Goal: Task Accomplishment & Management: Complete application form

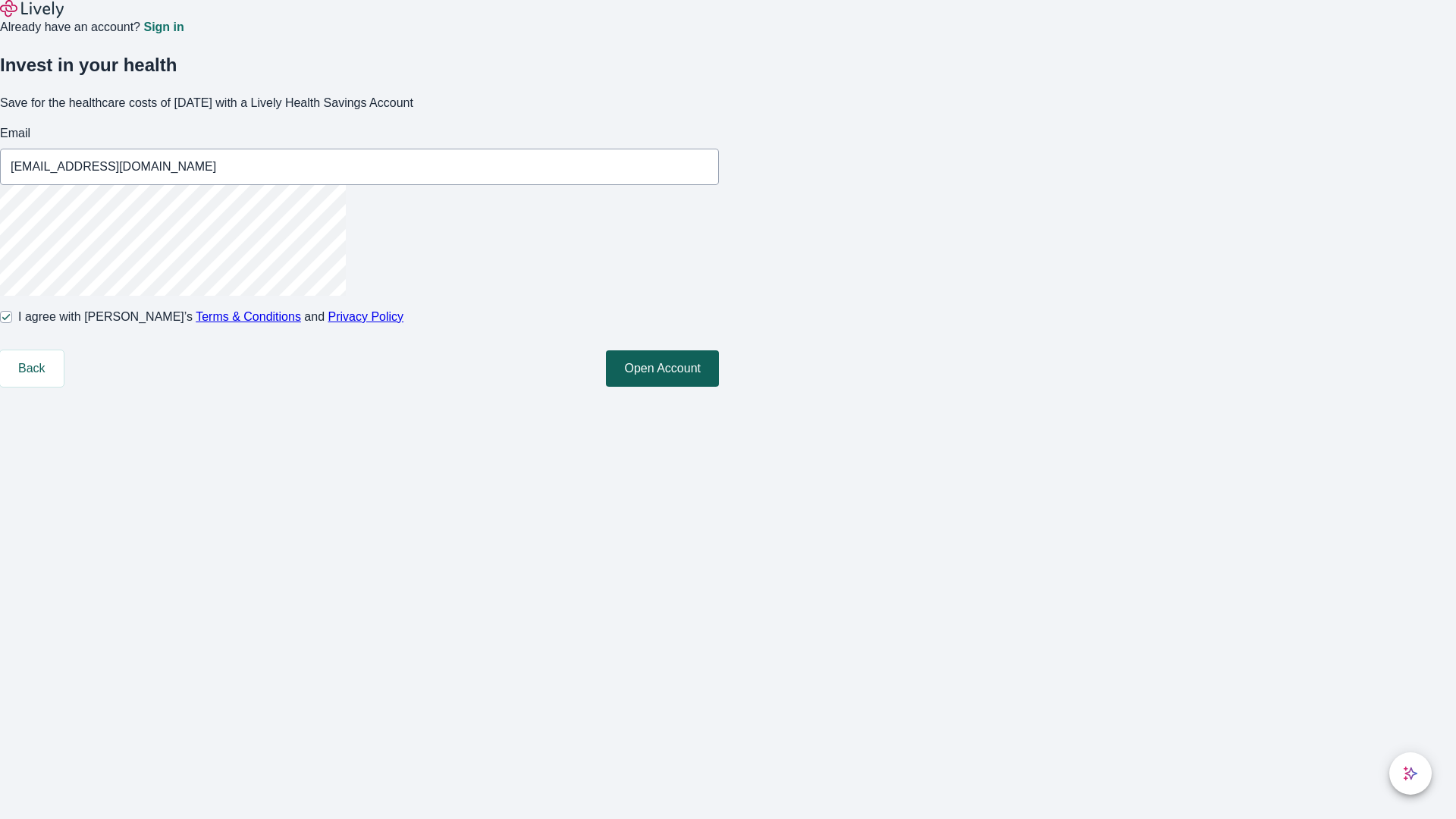
click at [719, 386] on button "Open Account" at bounding box center [662, 369] width 113 height 37
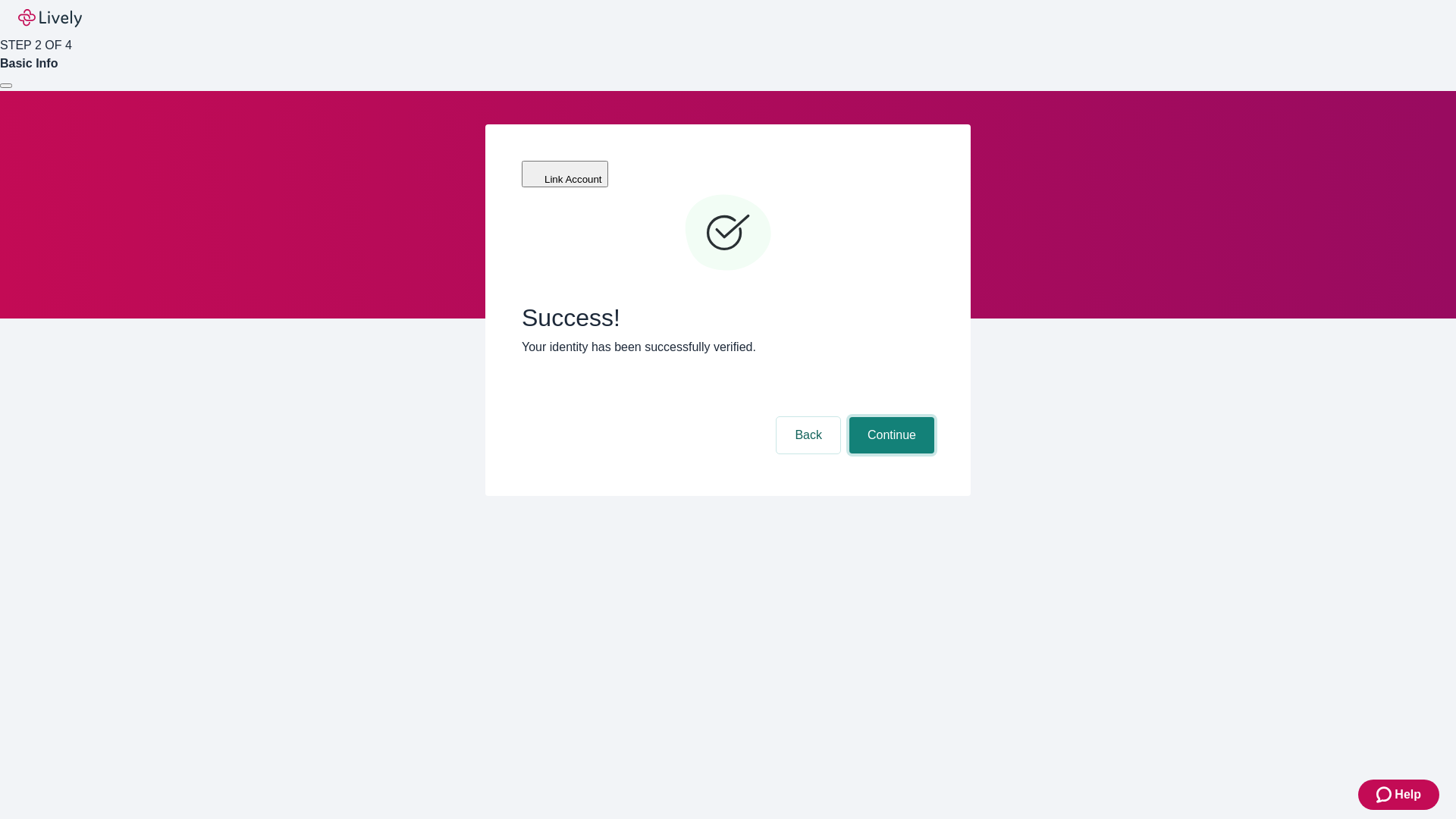
click at [890, 417] on button "Continue" at bounding box center [892, 436] width 85 height 37
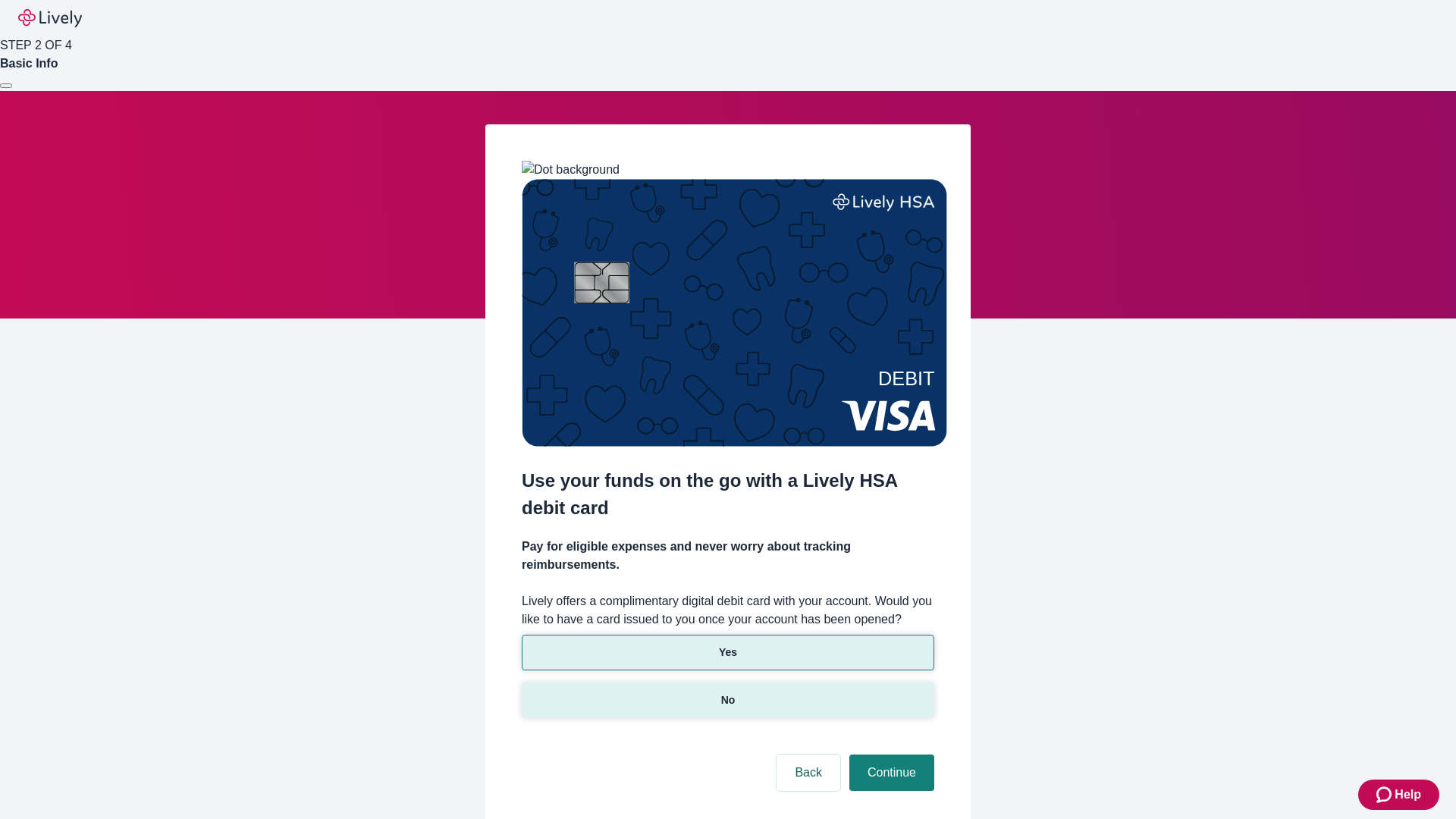
click at [728, 693] on p "No" at bounding box center [728, 700] width 14 height 16
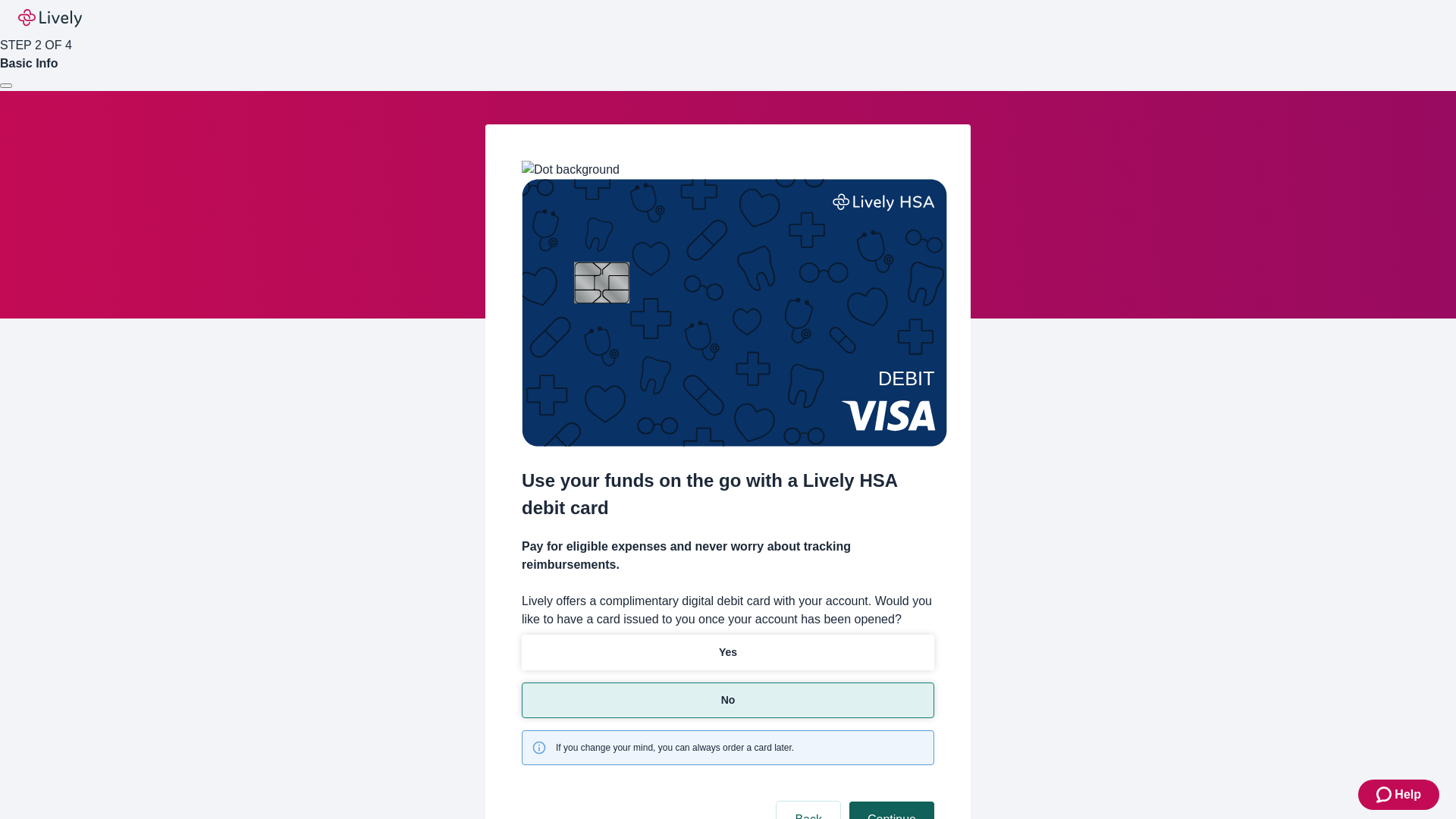
click at [890, 801] on button "Continue" at bounding box center [892, 820] width 85 height 37
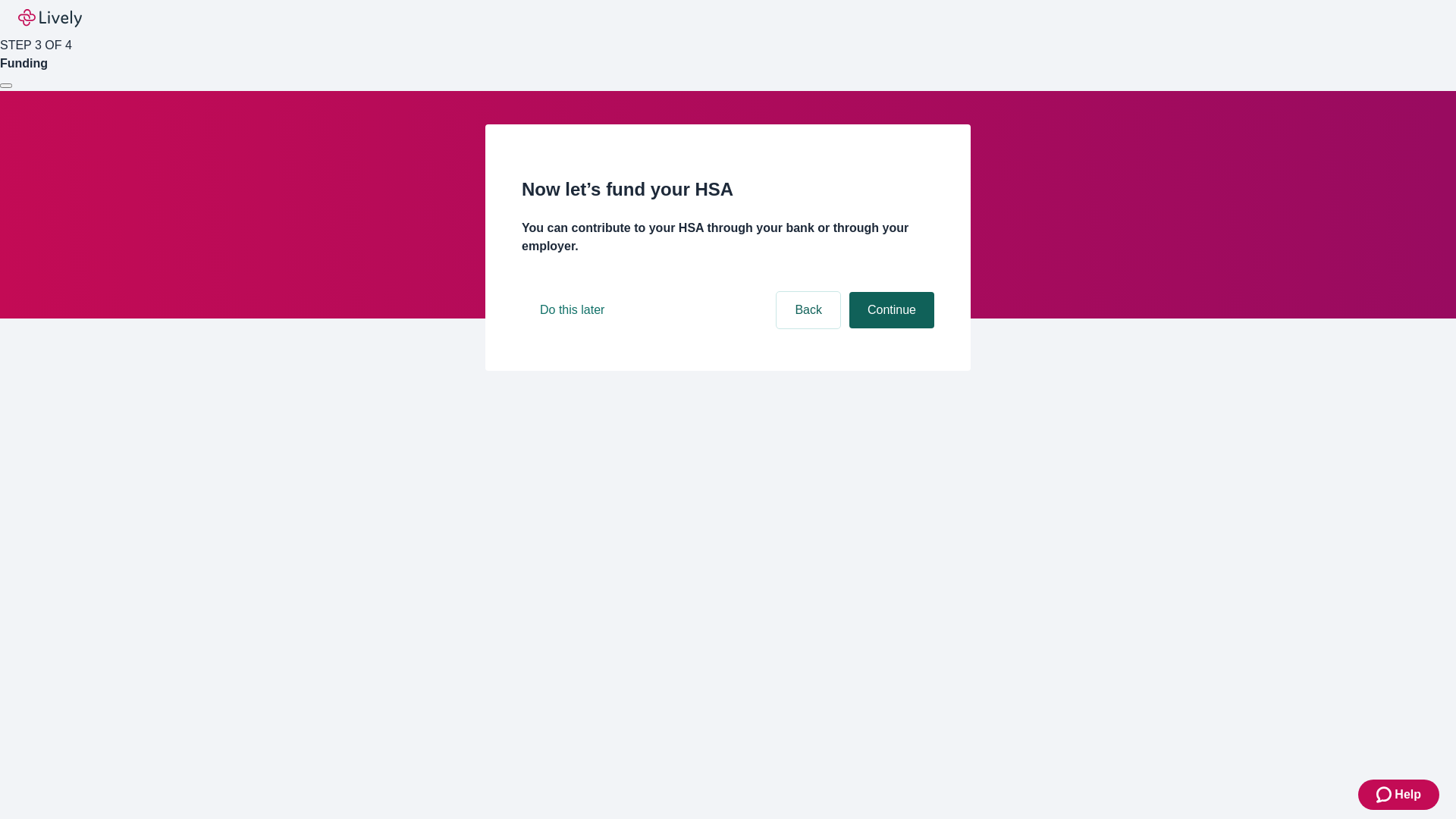
click at [890, 329] on button "Continue" at bounding box center [892, 310] width 85 height 37
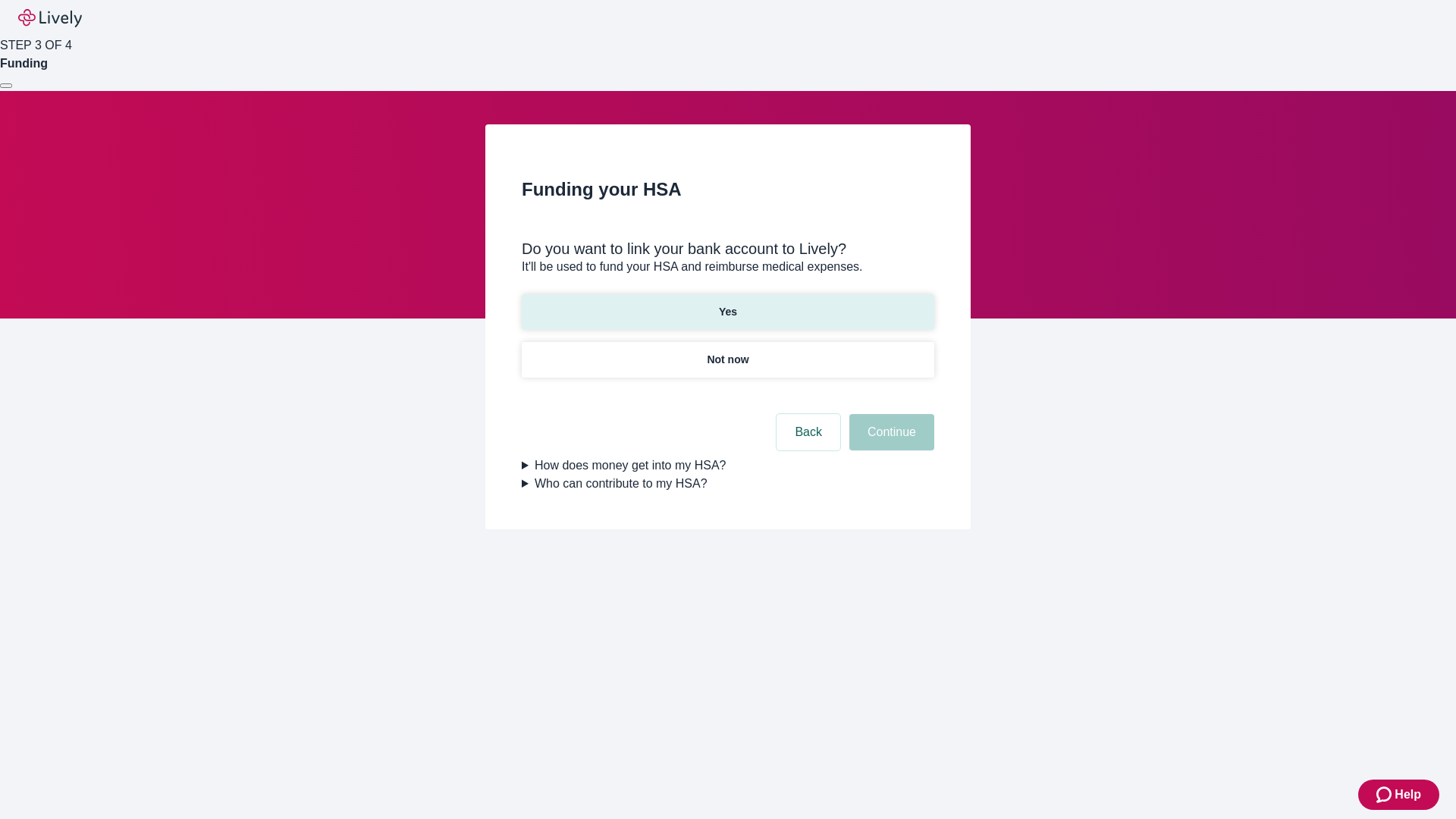
click at [728, 305] on p "Yes" at bounding box center [728, 312] width 18 height 16
click at [890, 414] on button "Continue" at bounding box center [892, 433] width 85 height 37
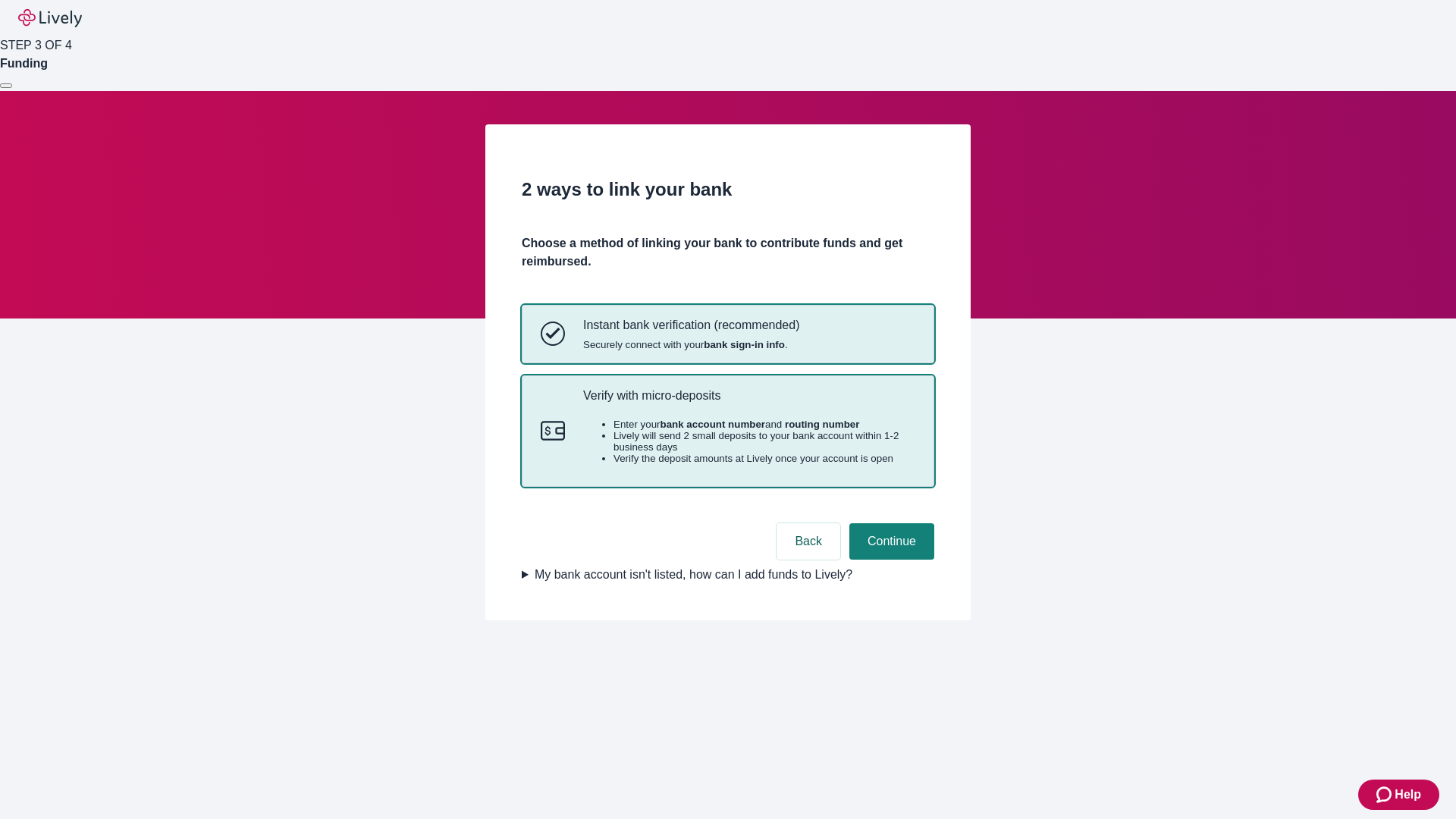
click at [748, 402] on p "Verify with micro-deposits" at bounding box center [748, 395] width 332 height 14
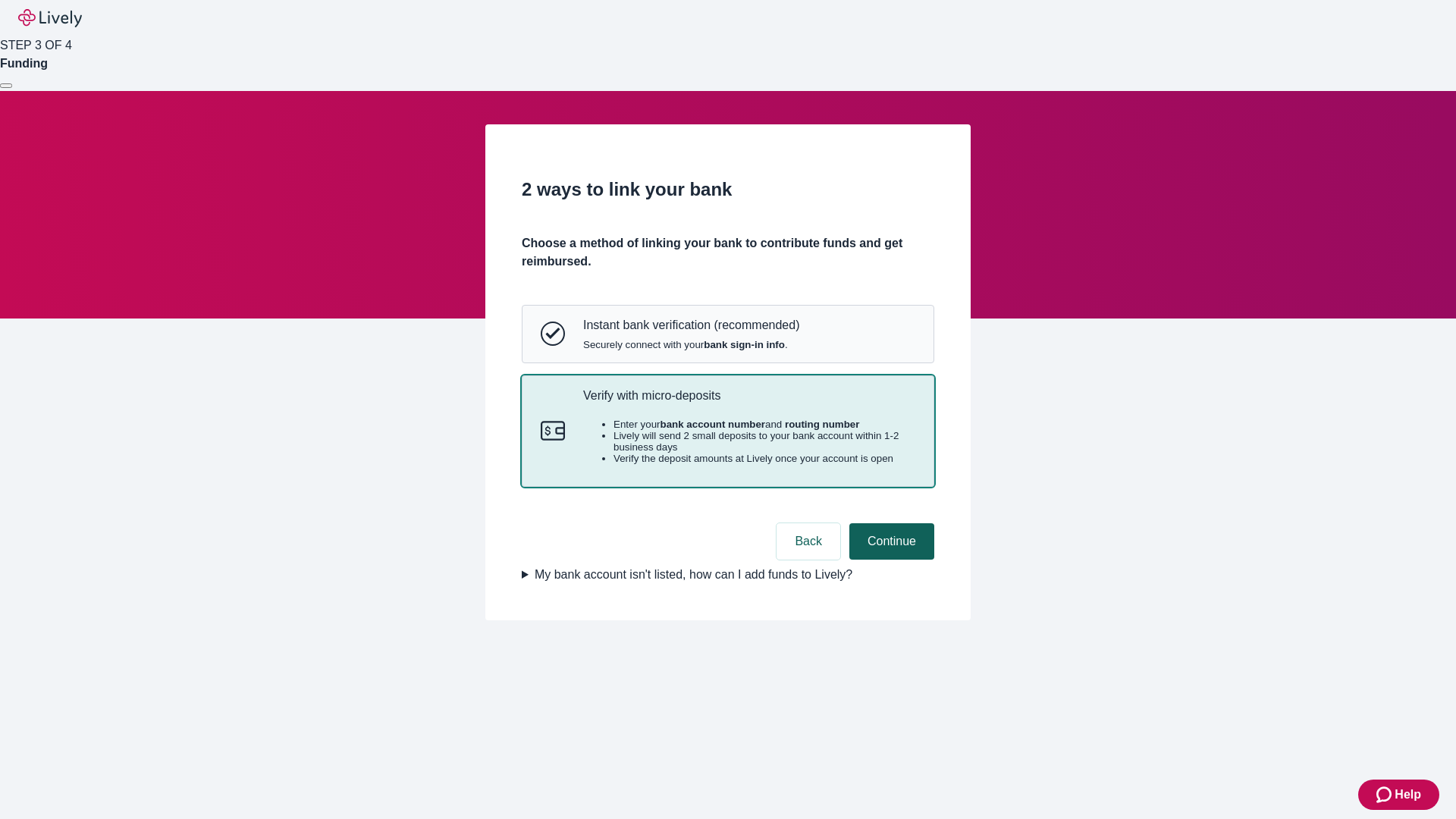
click at [890, 560] on button "Continue" at bounding box center [892, 542] width 85 height 37
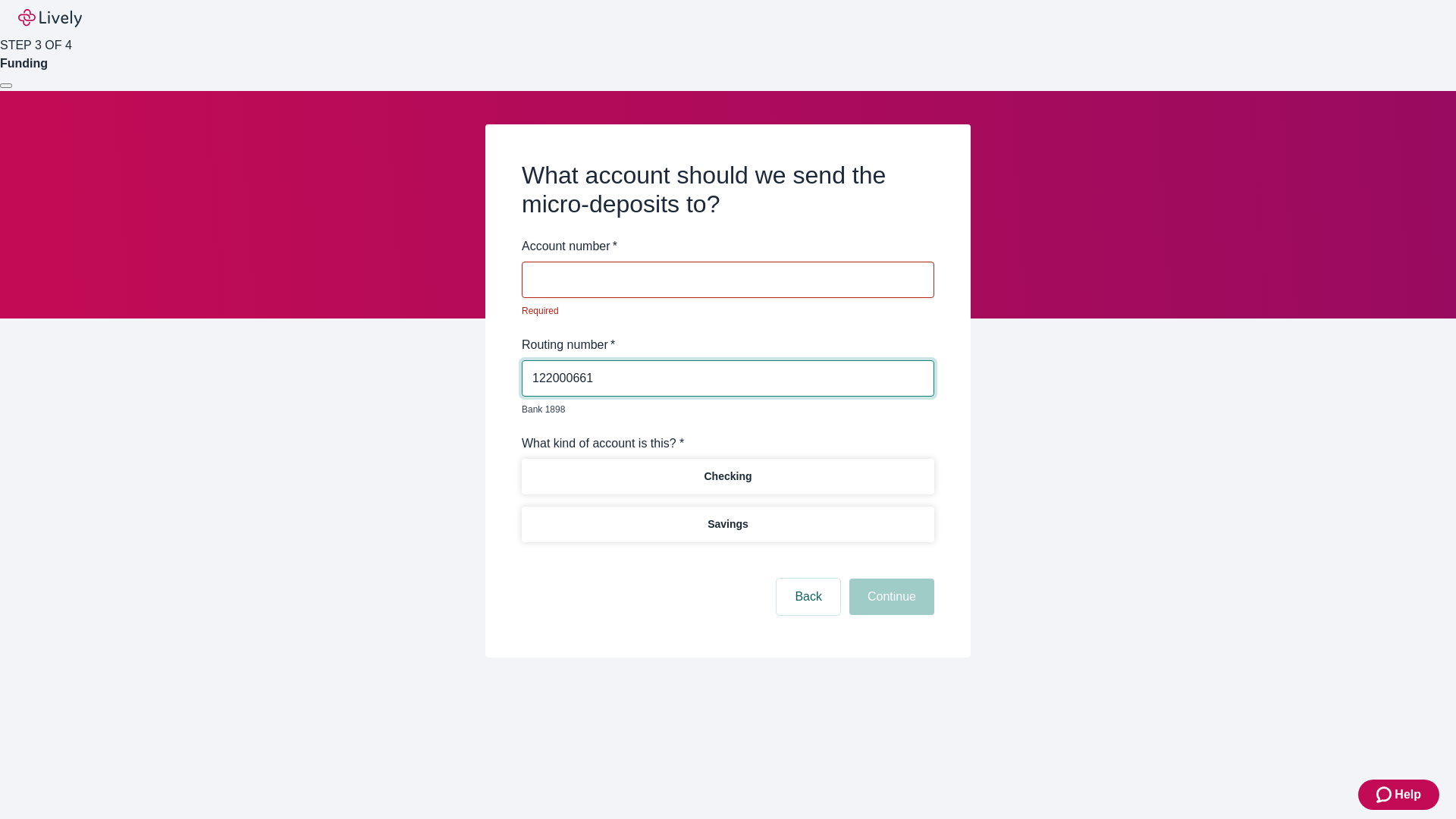
type input "122000661"
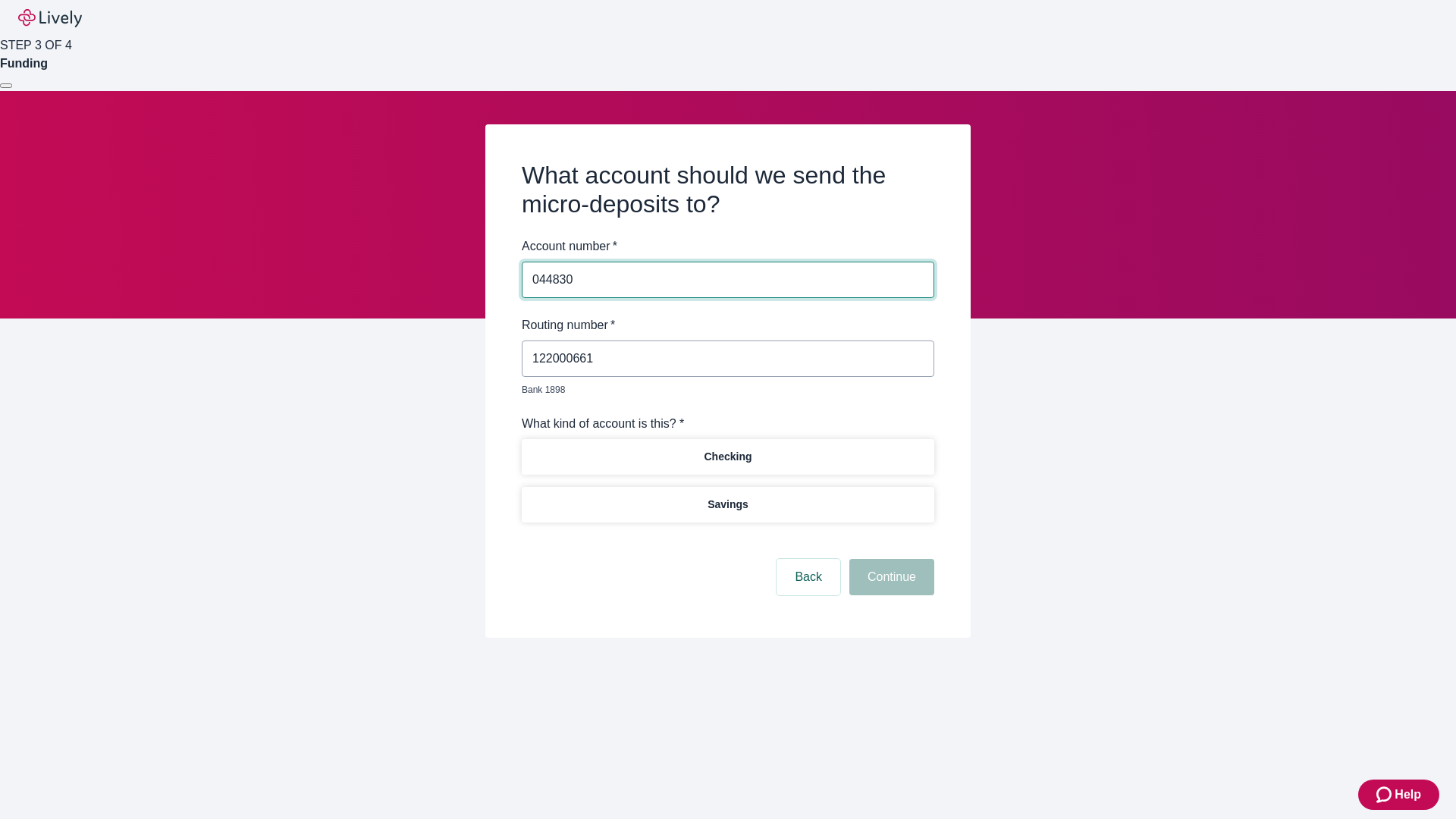
type input "044830"
click at [728, 449] on p "Checking" at bounding box center [727, 457] width 48 height 16
click at [890, 560] on button "Continue" at bounding box center [892, 577] width 85 height 37
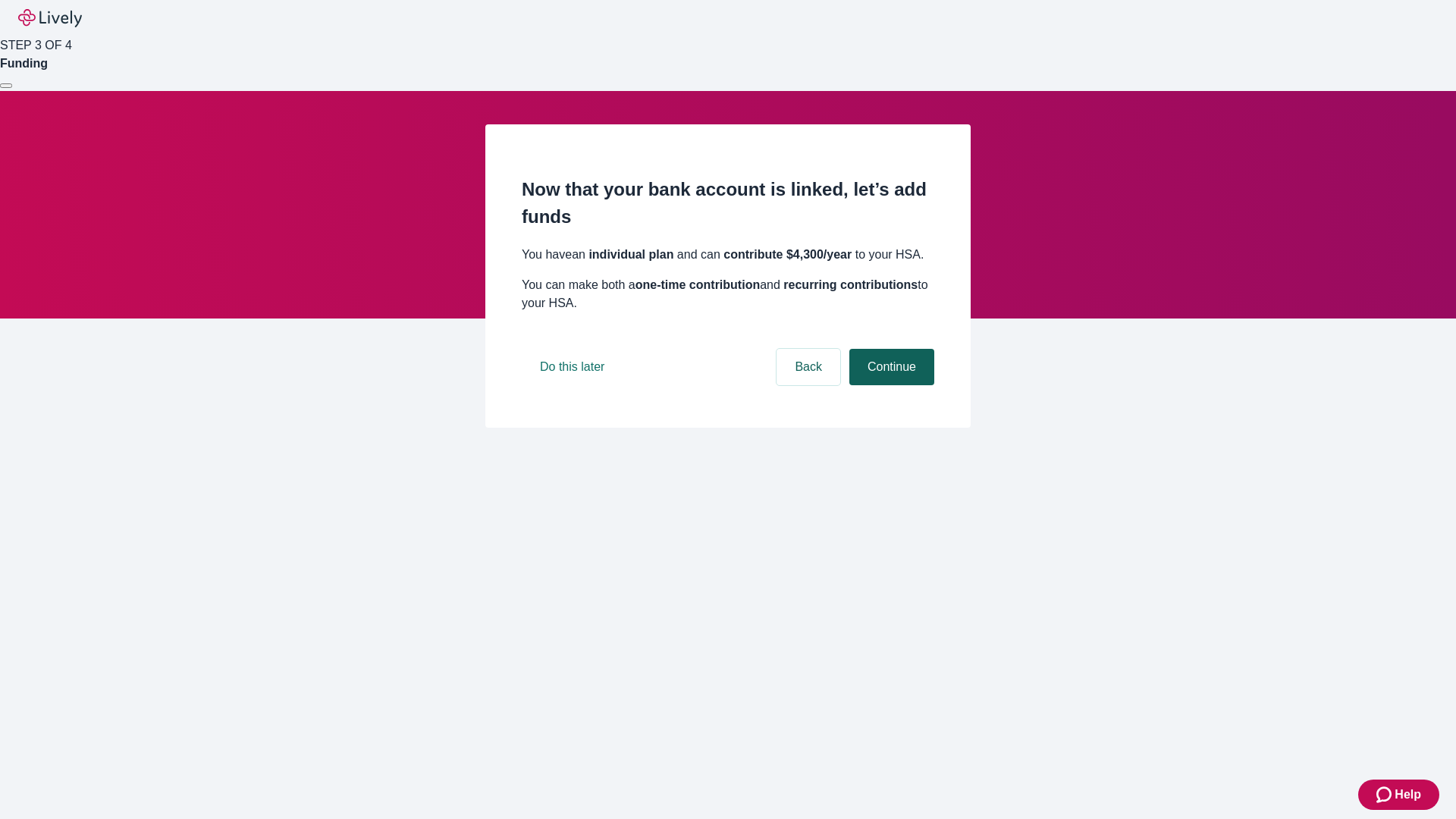
click at [890, 386] on button "Continue" at bounding box center [892, 367] width 85 height 37
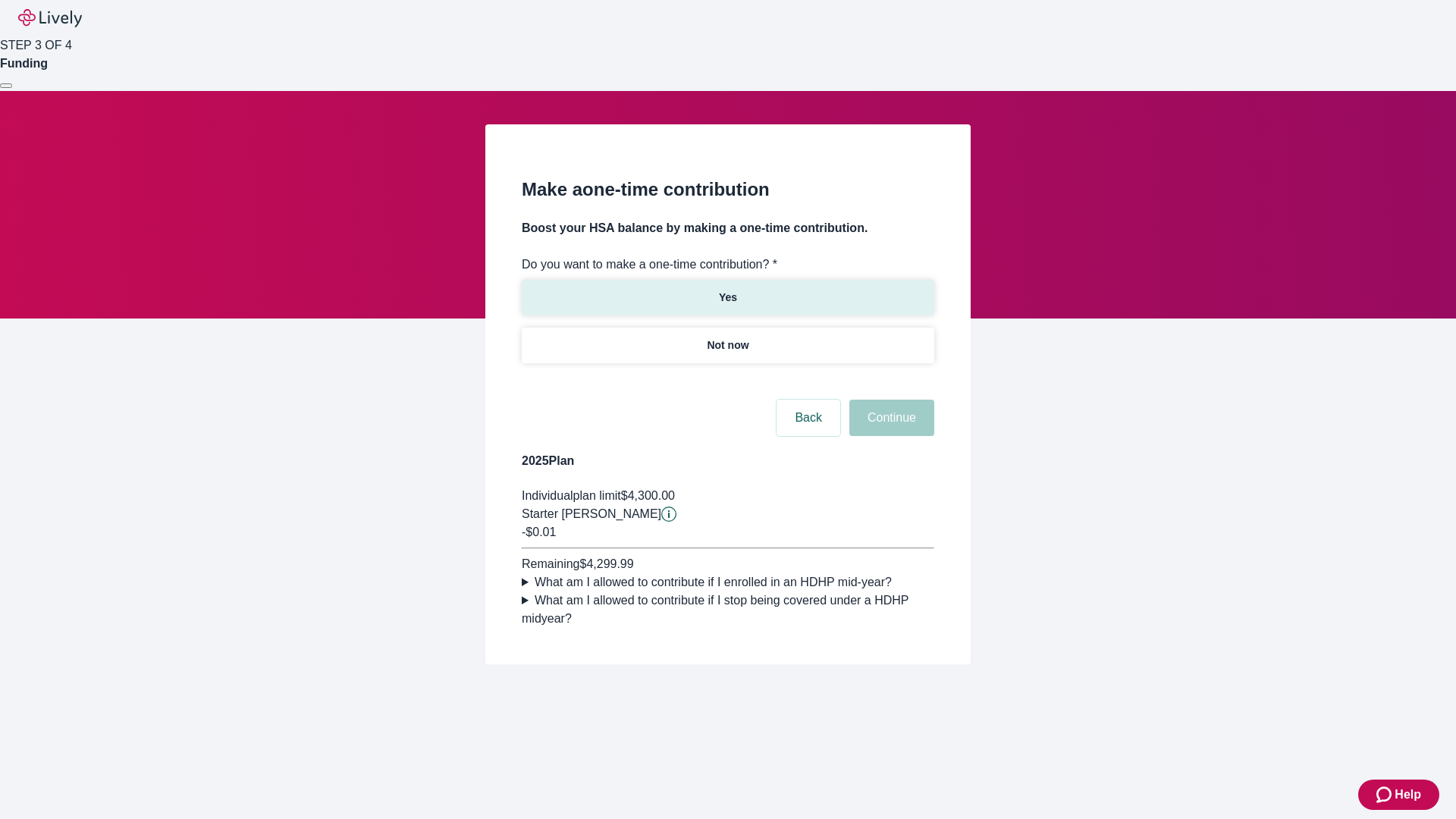
click at [728, 289] on p "Yes" at bounding box center [728, 297] width 18 height 16
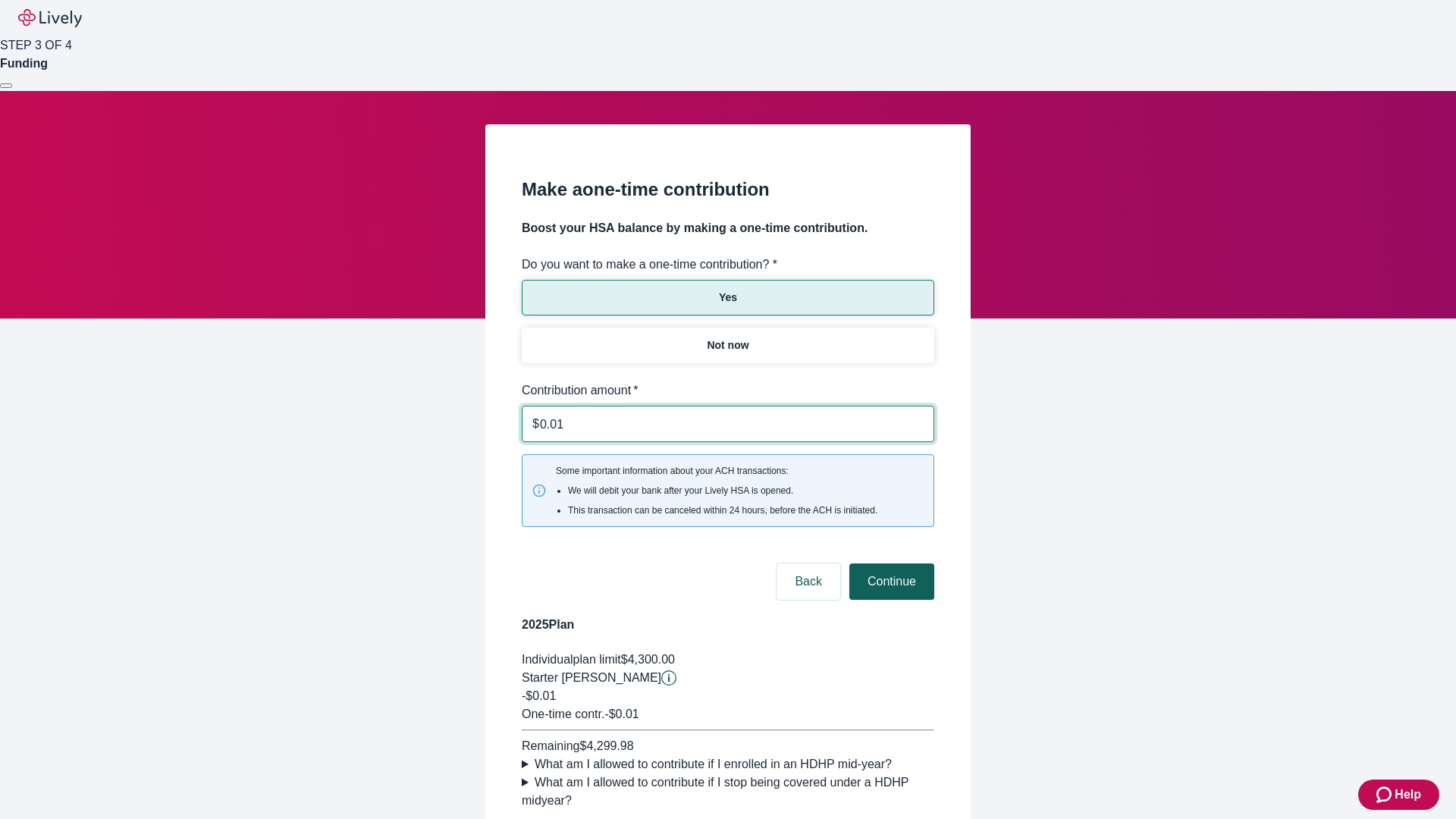
type input "0.01"
click at [890, 564] on button "Continue" at bounding box center [892, 582] width 85 height 37
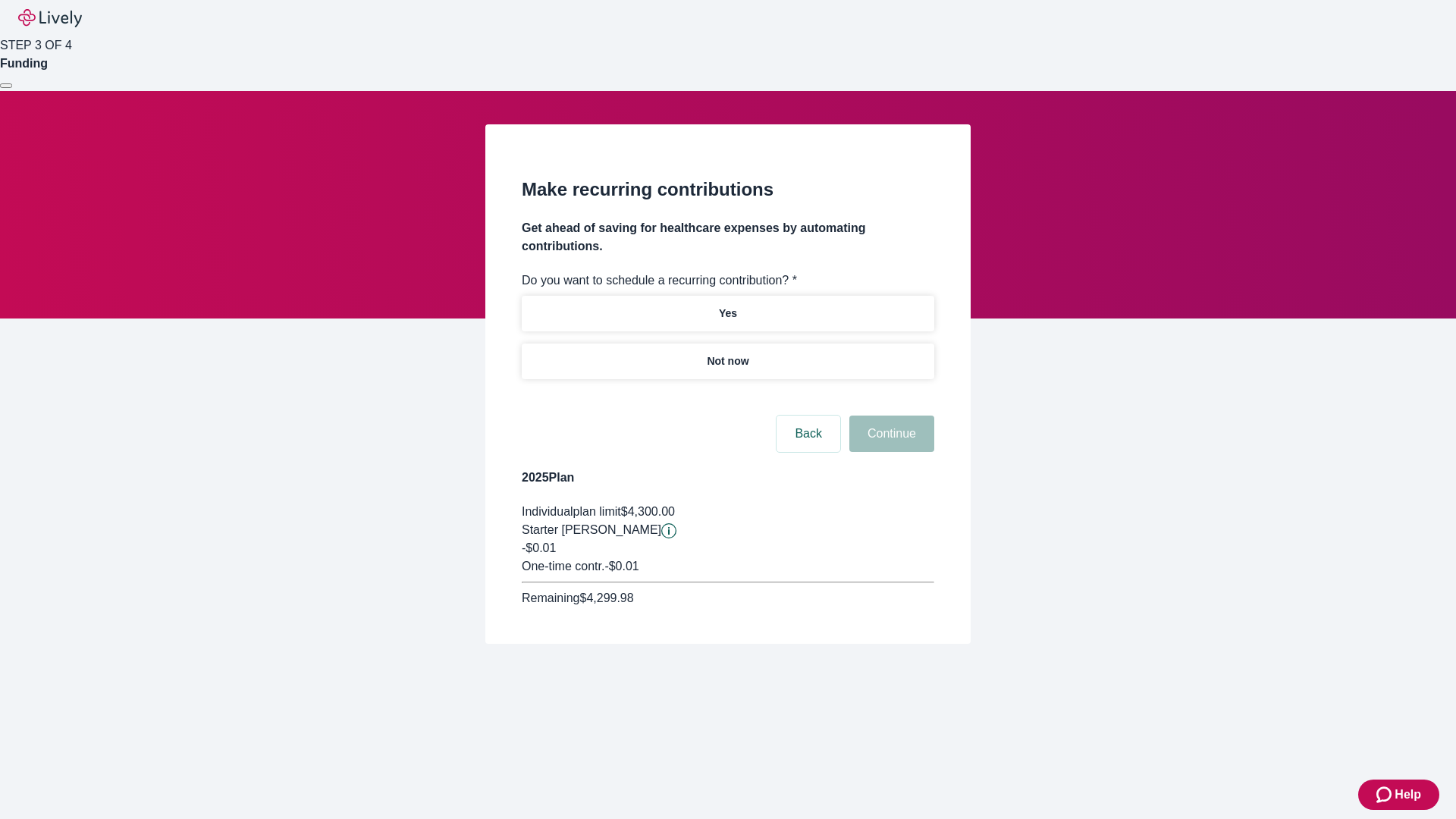
click at [728, 354] on p "Not now" at bounding box center [728, 361] width 42 height 16
click at [890, 416] on button "Continue" at bounding box center [892, 434] width 85 height 37
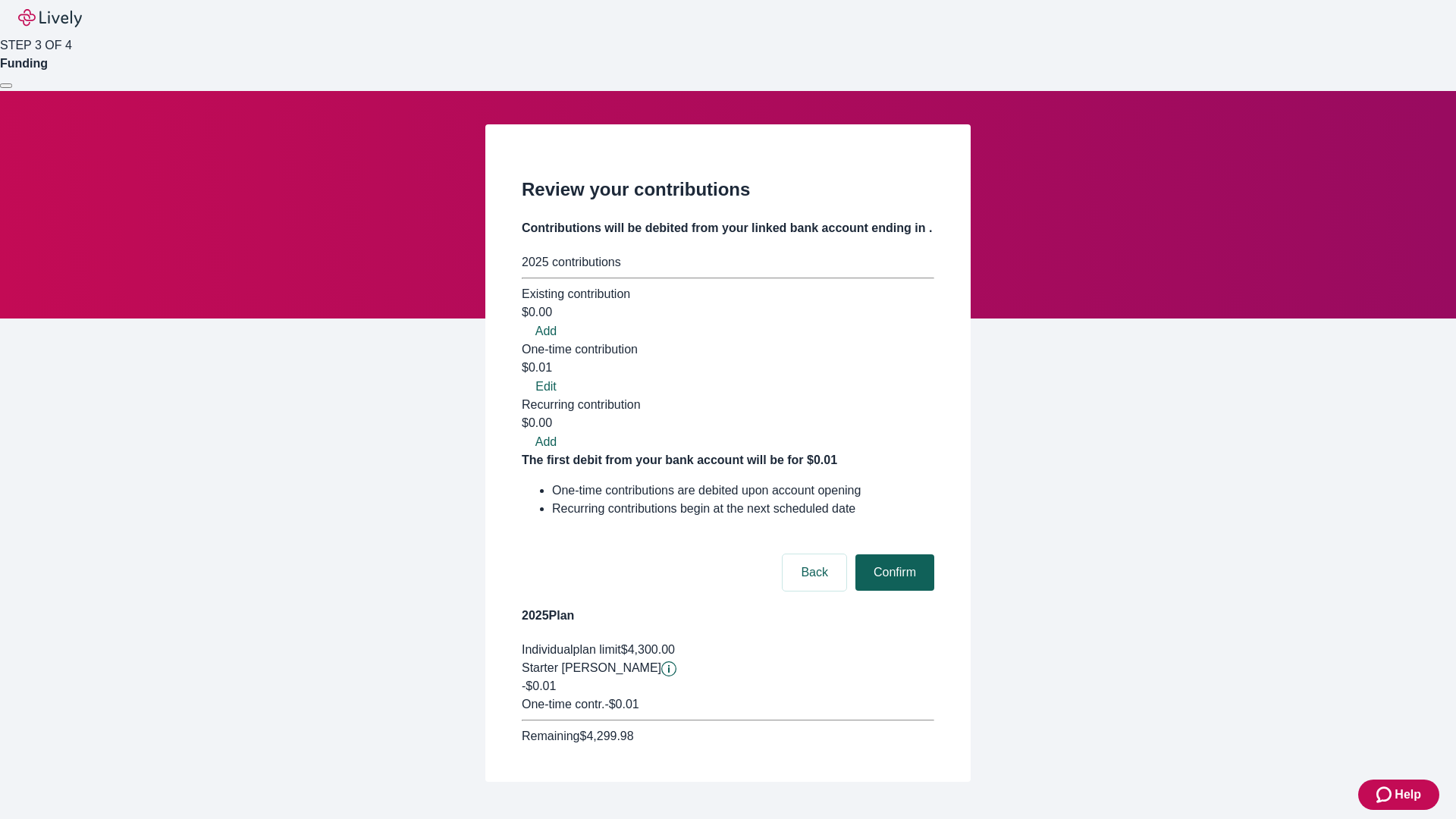
click at [892, 555] on button "Confirm" at bounding box center [895, 573] width 79 height 37
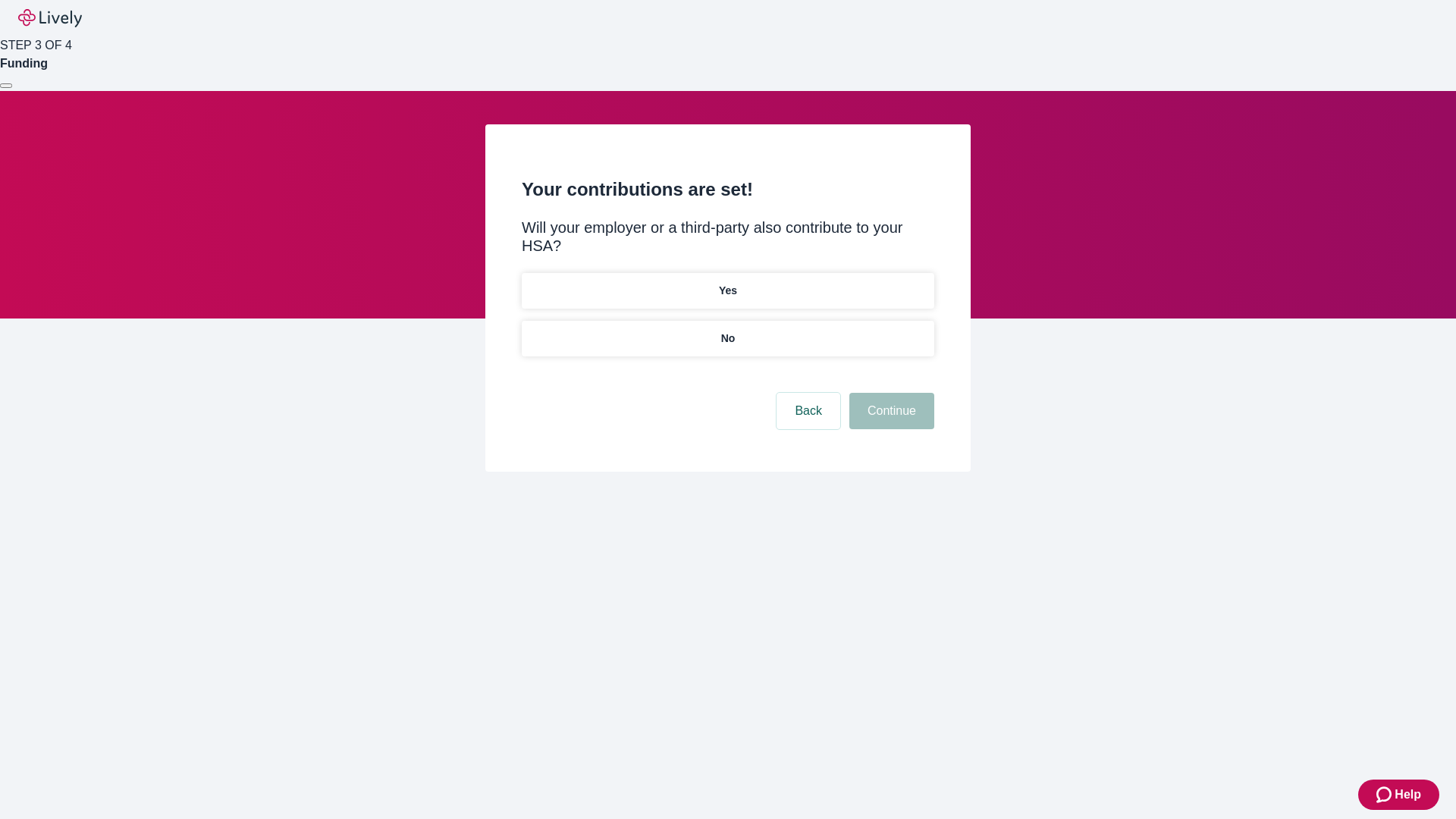
click at [728, 330] on p "No" at bounding box center [728, 338] width 14 height 16
click at [890, 393] on button "Continue" at bounding box center [892, 412] width 85 height 37
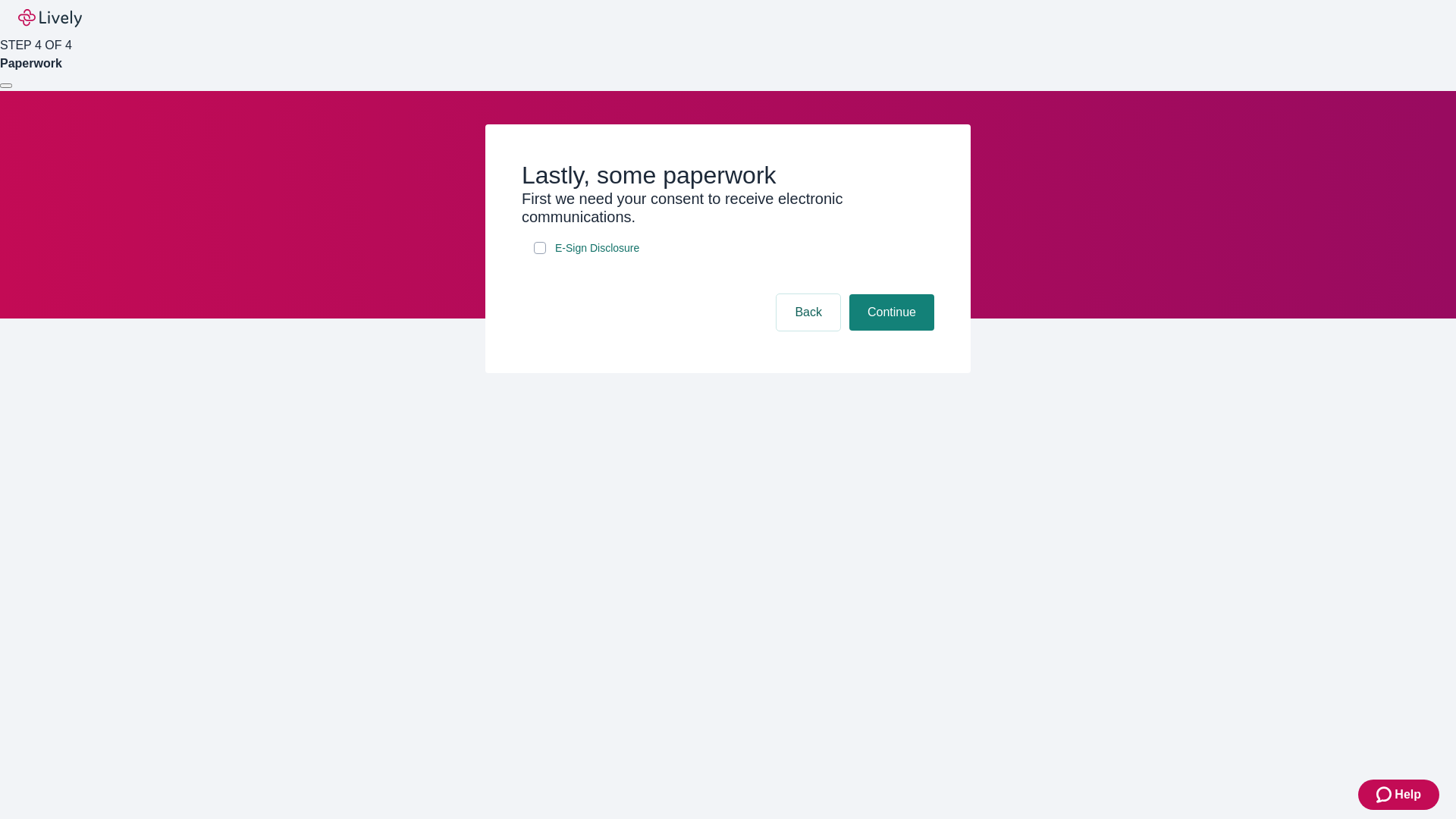
click at [540, 254] on input "E-Sign Disclosure" at bounding box center [539, 248] width 13 height 13
checkbox input "true"
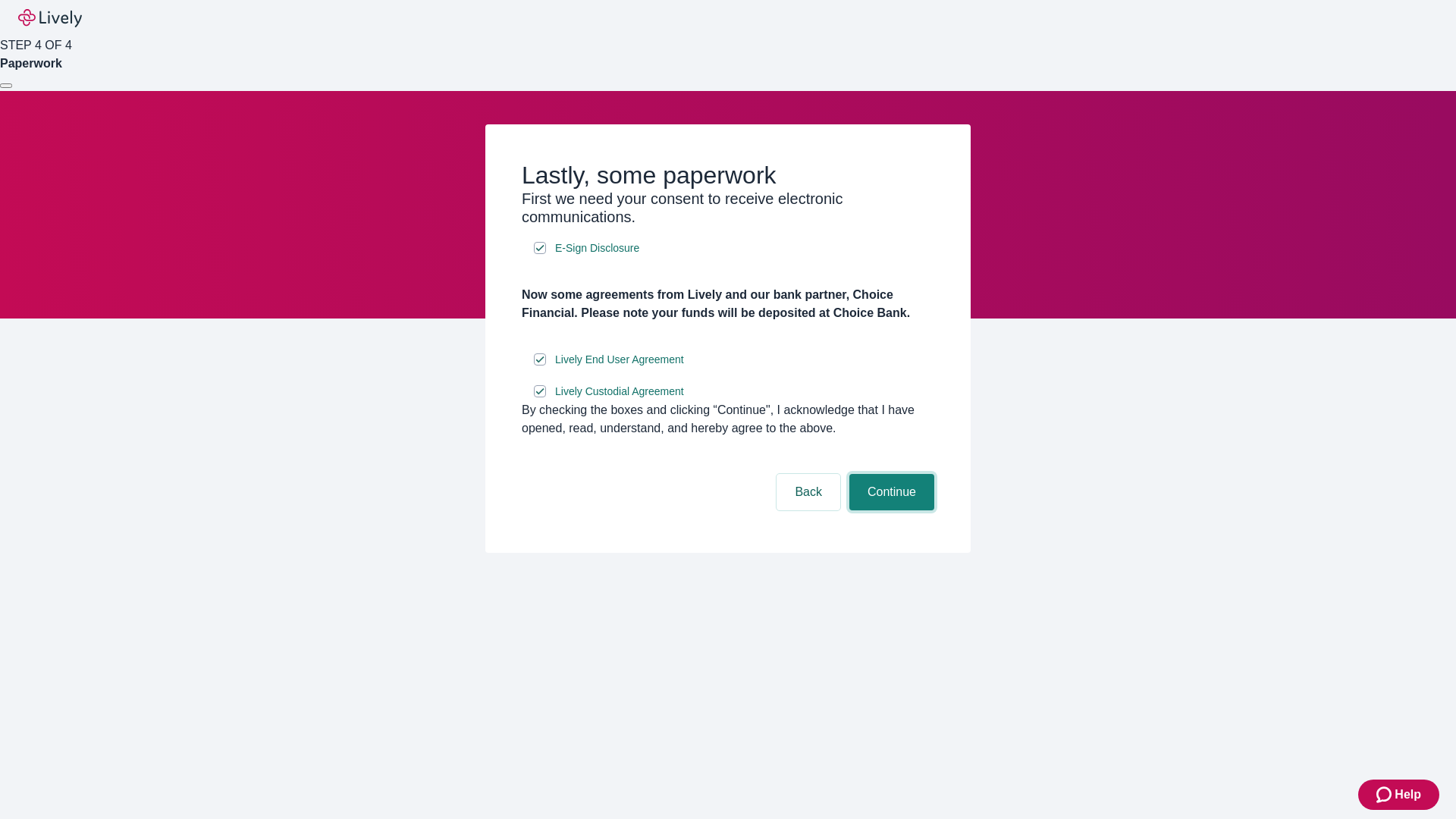
click at [890, 510] on button "Continue" at bounding box center [892, 493] width 85 height 37
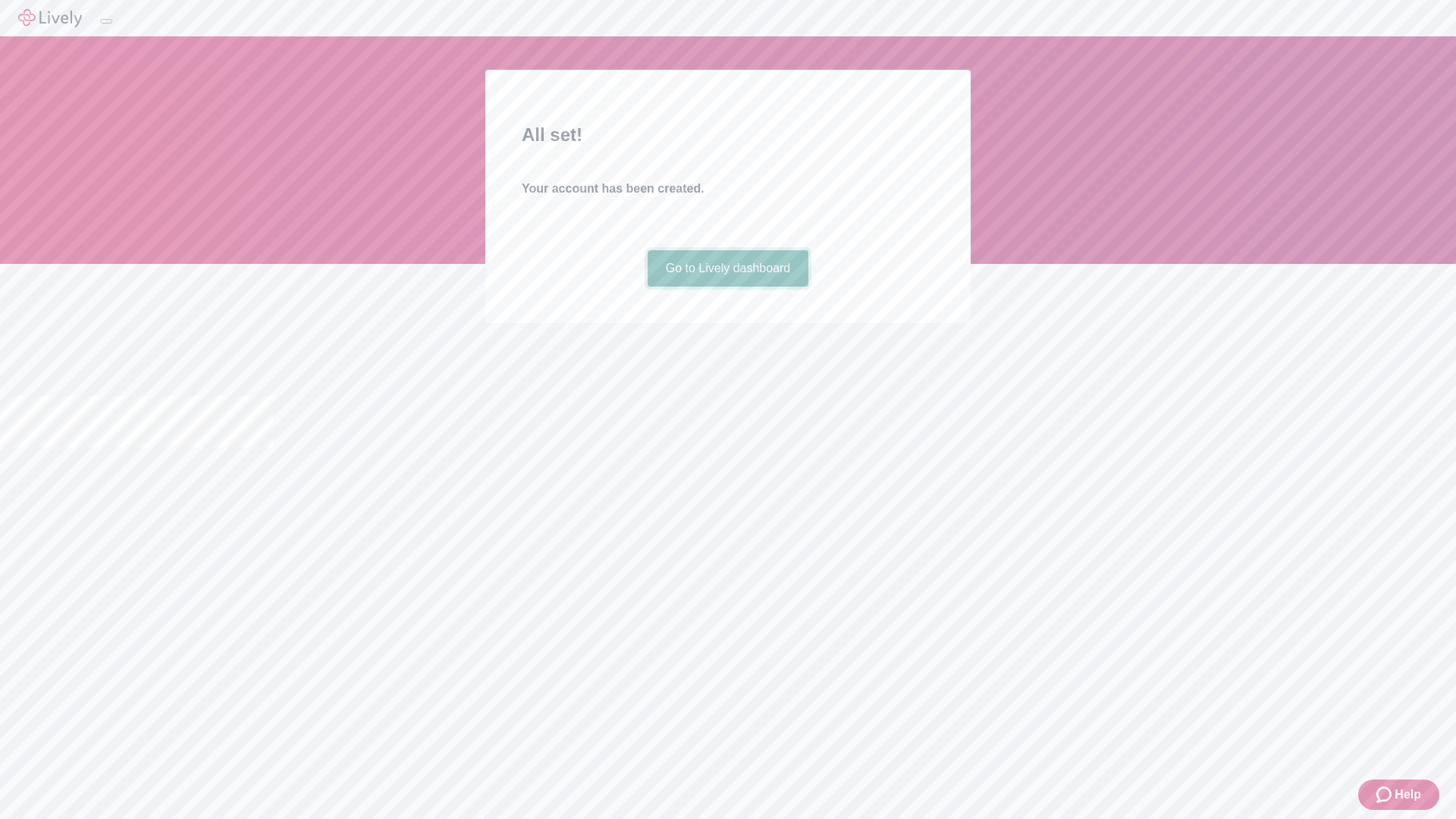
click at [728, 287] on link "Go to Lively dashboard" at bounding box center [728, 269] width 161 height 37
